Goal: Navigation & Orientation: Understand site structure

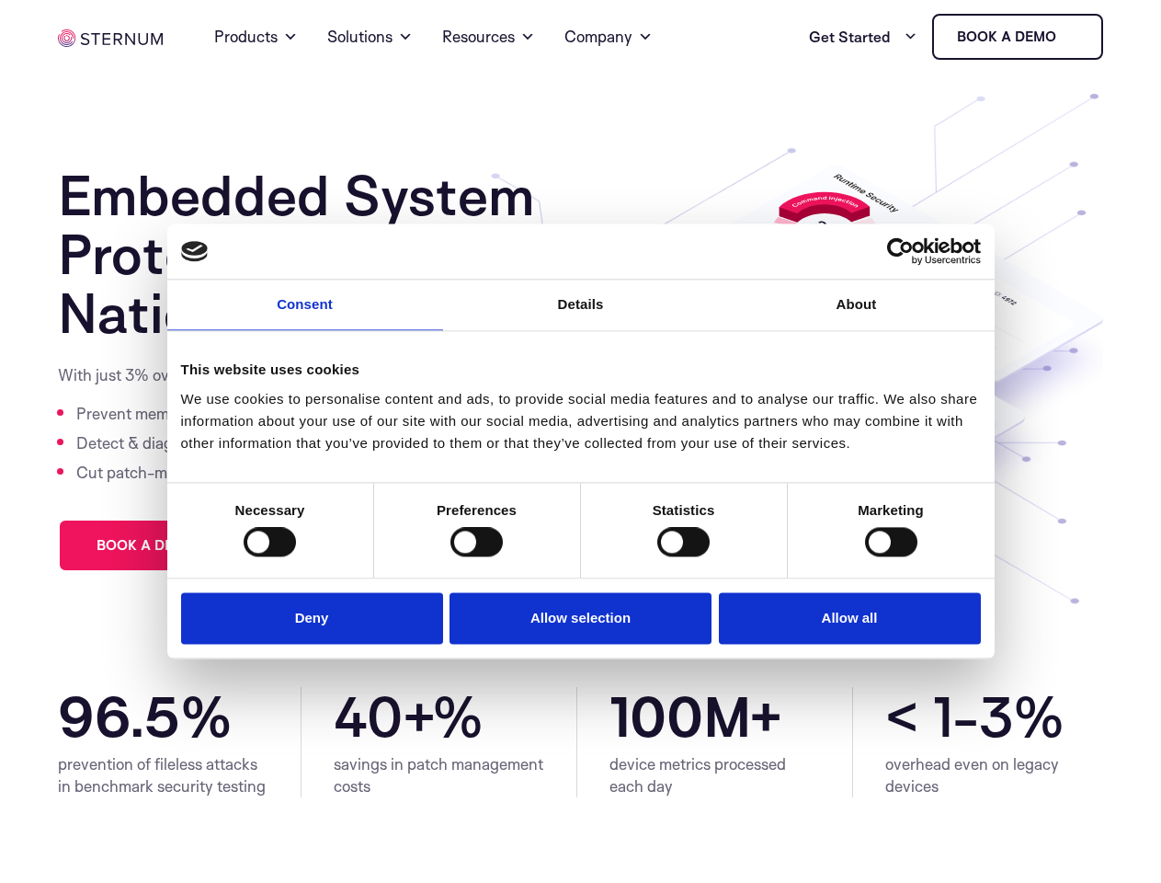
click at [305, 316] on link "Consent" at bounding box center [305, 304] width 276 height 51
click at [581, 316] on link "Details" at bounding box center [581, 304] width 276 height 51
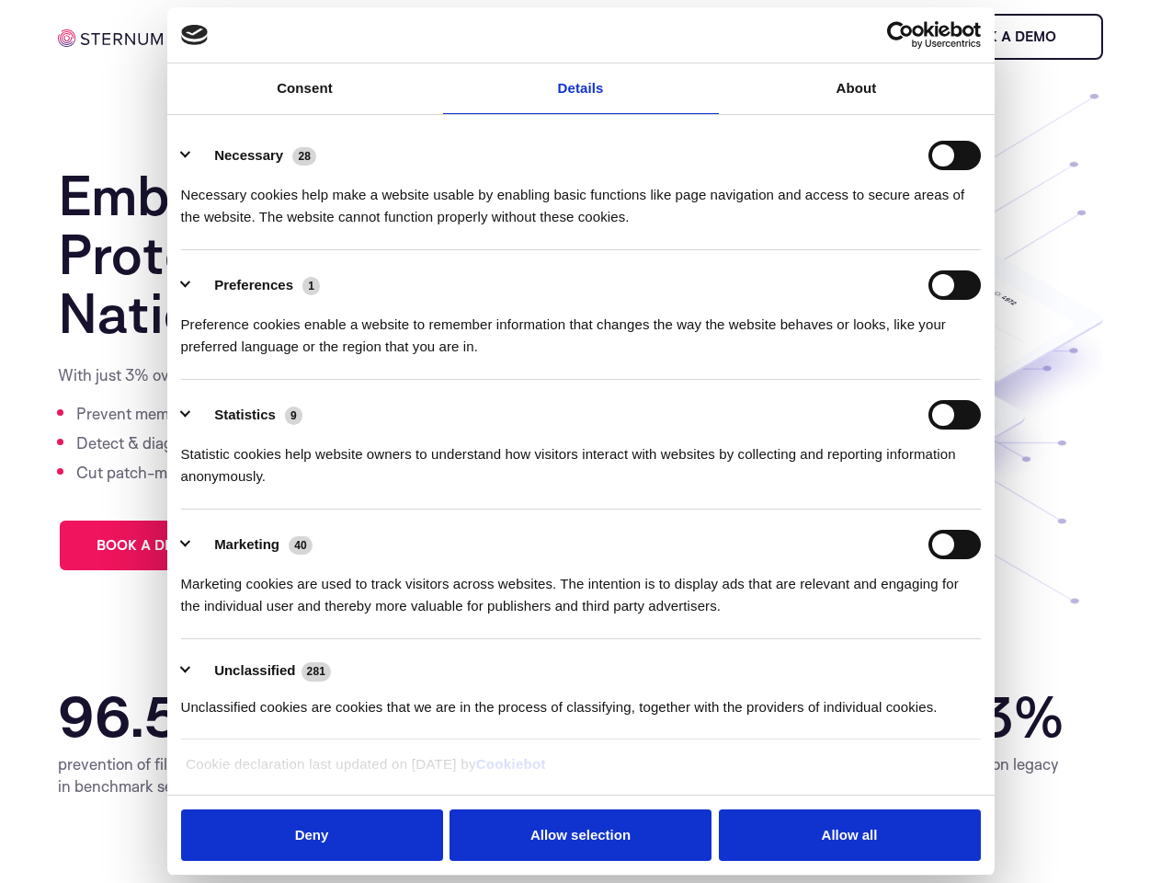
click at [857, 228] on div "Necessary cookies help make a website usable by enabling basic functions like p…" at bounding box center [581, 199] width 800 height 58
click at [269, 487] on div "Statistic cookies help website owners to understand how visitors interact with …" at bounding box center [581, 458] width 800 height 58
click at [476, 487] on div "Statistic cookies help website owners to understand how visitors interact with …" at bounding box center [581, 458] width 800 height 58
click at [683, 487] on div "Statistic cookies help website owners to understand how visitors interact with …" at bounding box center [581, 458] width 800 height 58
click at [891, 487] on div "Statistic cookies help website owners to understand how visitors interact with …" at bounding box center [581, 458] width 800 height 58
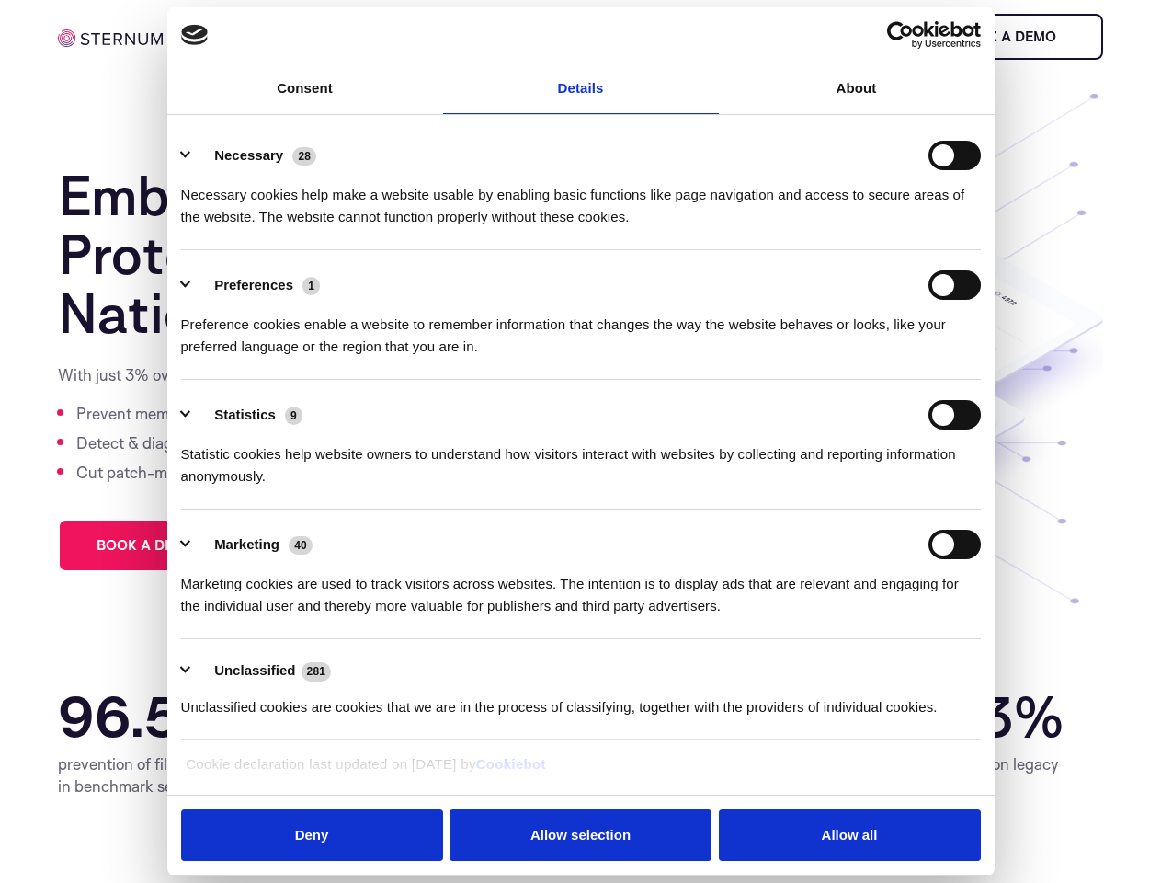
click at [316, 616] on li "Marketing 40 Marketing cookies are used to track visitors across websites. The …" at bounding box center [581, 574] width 800 height 130
click at [581, 616] on li "Marketing 40 Marketing cookies are used to track visitors across websites. The …" at bounding box center [581, 574] width 800 height 130
click at [845, 616] on li "Marketing 40 Marketing cookies are used to track visitors across websites. The …" at bounding box center [581, 574] width 800 height 130
